Goal: Task Accomplishment & Management: Manage account settings

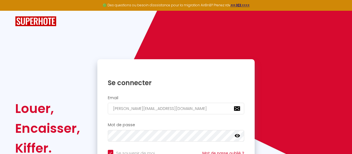
scroll to position [57, 0]
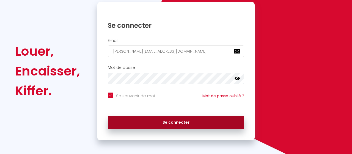
click at [160, 119] on button "Se connecter" at bounding box center [176, 122] width 136 height 14
checkbox input "true"
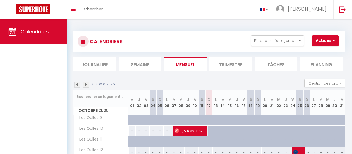
click at [99, 62] on li "Journalier" at bounding box center [94, 63] width 43 height 13
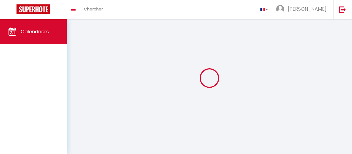
select select
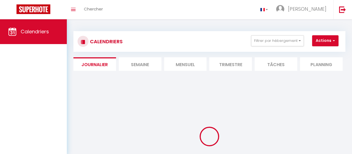
select select
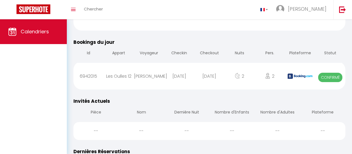
scroll to position [200, 0]
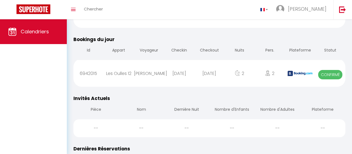
click at [214, 66] on div "[DATE]" at bounding box center [209, 73] width 30 height 18
select select "0"
select select "1"
select select
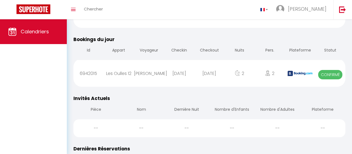
select select
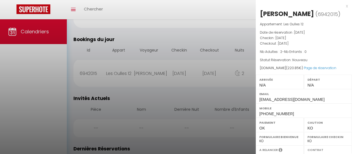
click at [194, 42] on div at bounding box center [176, 77] width 352 height 154
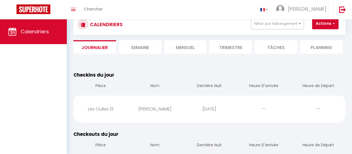
scroll to position [0, 0]
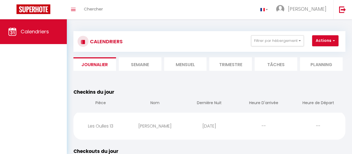
click at [150, 66] on li "Semaine" at bounding box center [140, 63] width 43 height 13
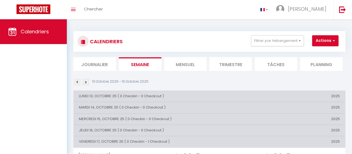
click at [185, 58] on li "Mensuel" at bounding box center [185, 63] width 43 height 13
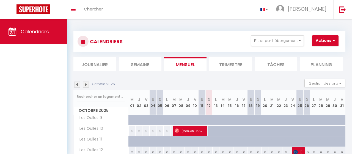
click at [227, 65] on li "Trimestre" at bounding box center [230, 63] width 43 height 13
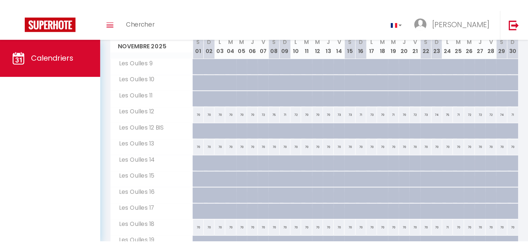
scroll to position [28, 0]
